Goal: Answer question/provide support: Answer question/provide support

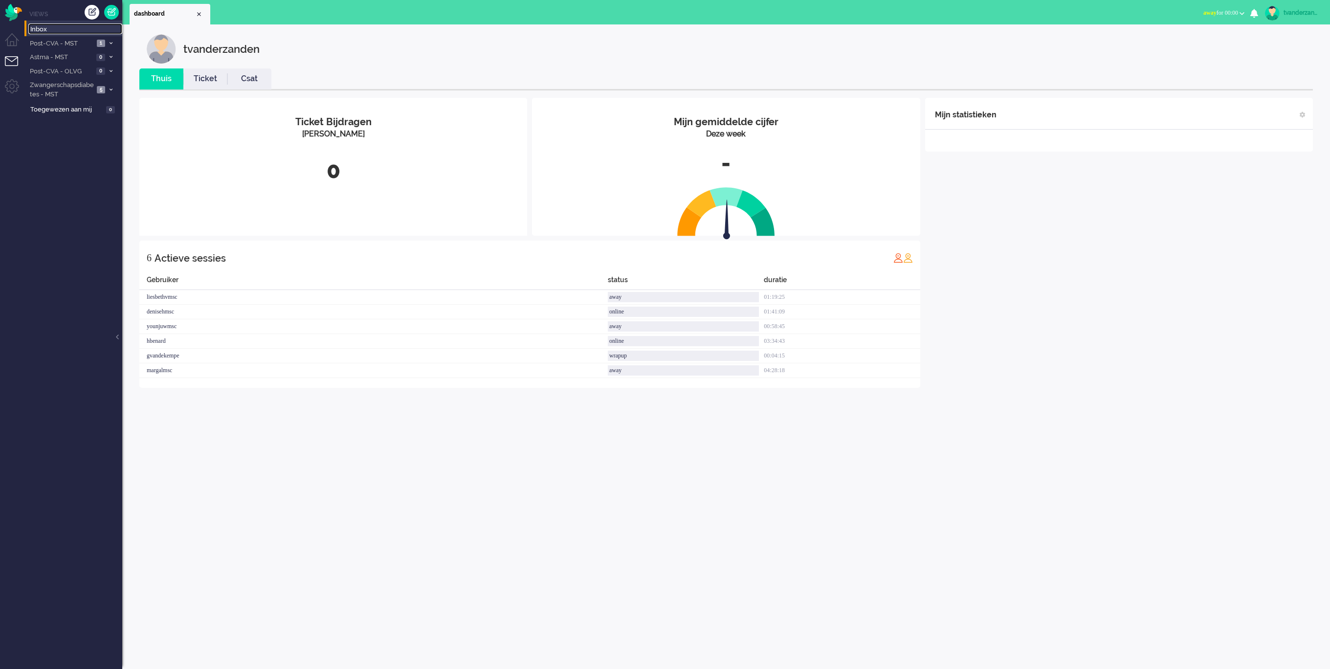
drag, startPoint x: 73, startPoint y: 28, endPoint x: 88, endPoint y: 32, distance: 15.7
click at [73, 28] on span "Inbox" at bounding box center [76, 29] width 92 height 9
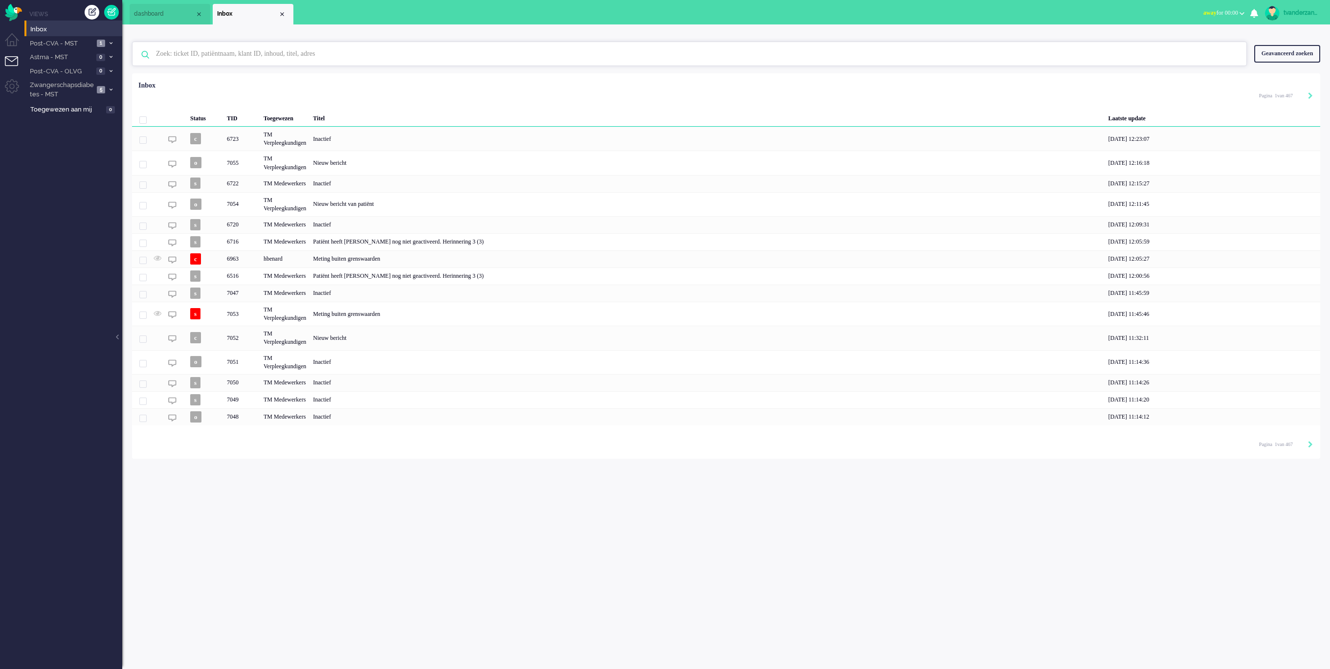
click at [249, 53] on input "text" at bounding box center [691, 53] width 1085 height 23
type input "6963"
click at [254, 81] on div "[PERSON_NAME]" at bounding box center [319, 81] width 166 height 8
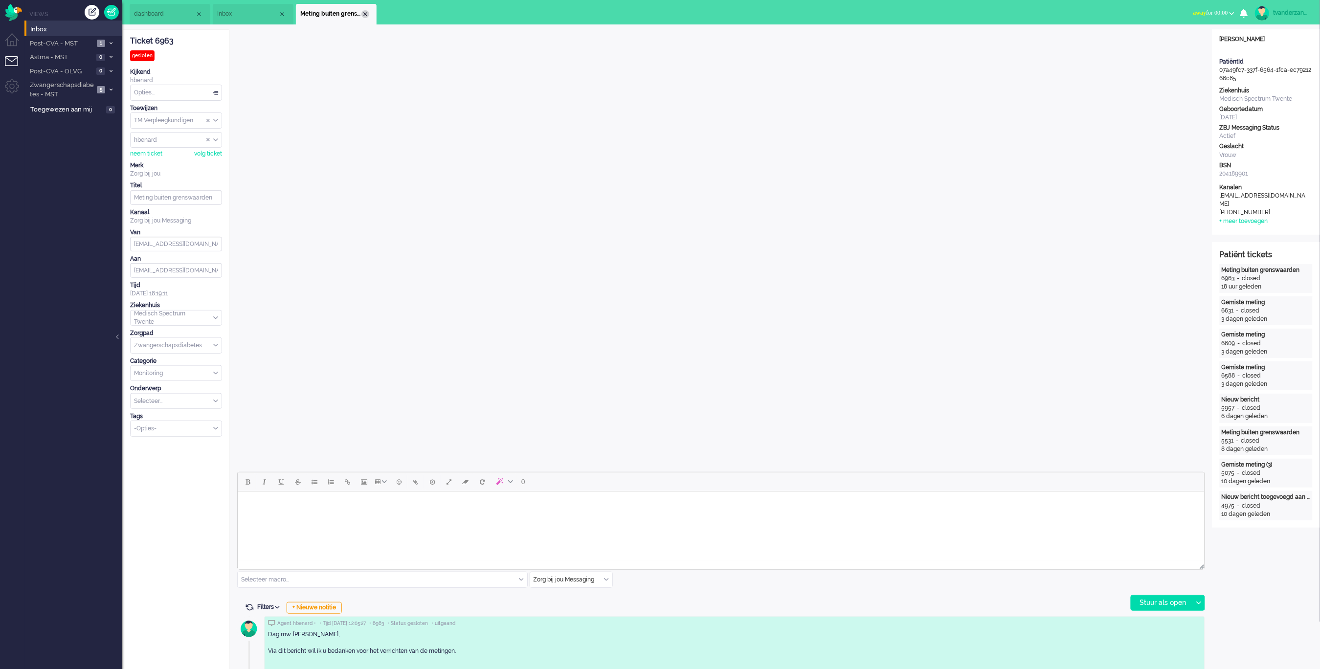
click at [365, 16] on div "Close tab" at bounding box center [365, 14] width 8 height 8
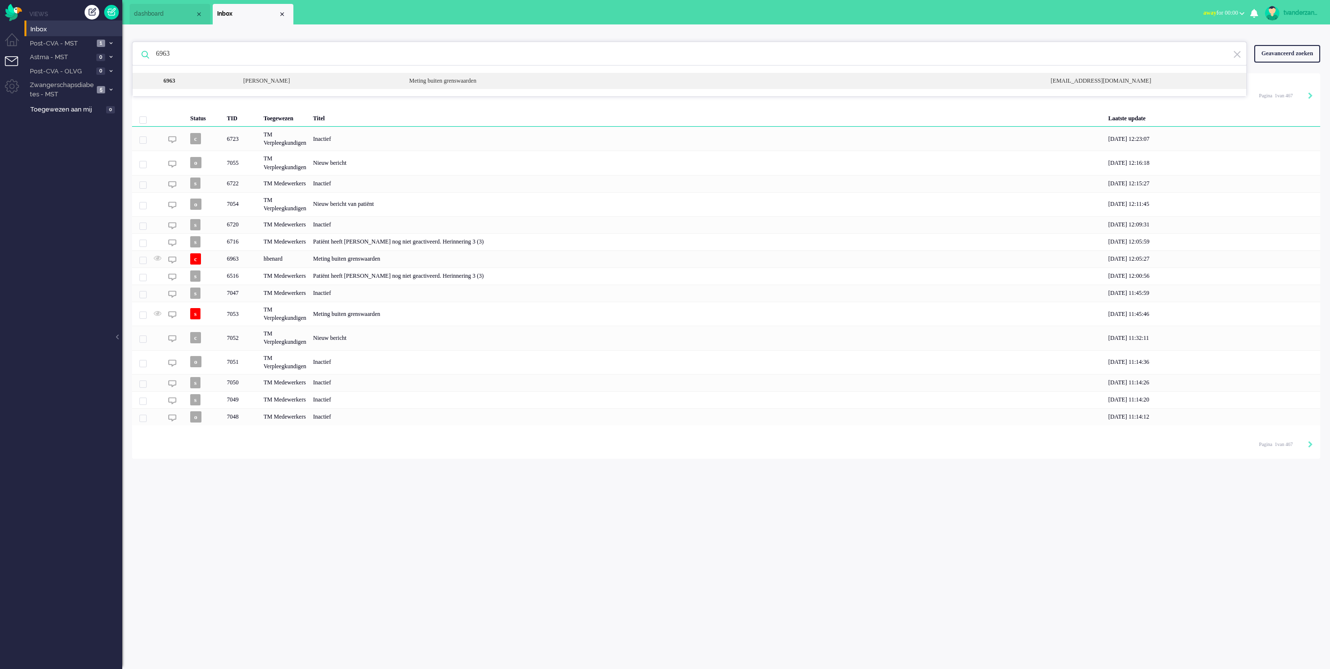
click at [278, 80] on div "[PERSON_NAME]" at bounding box center [319, 81] width 166 height 8
